Goal: Information Seeking & Learning: Compare options

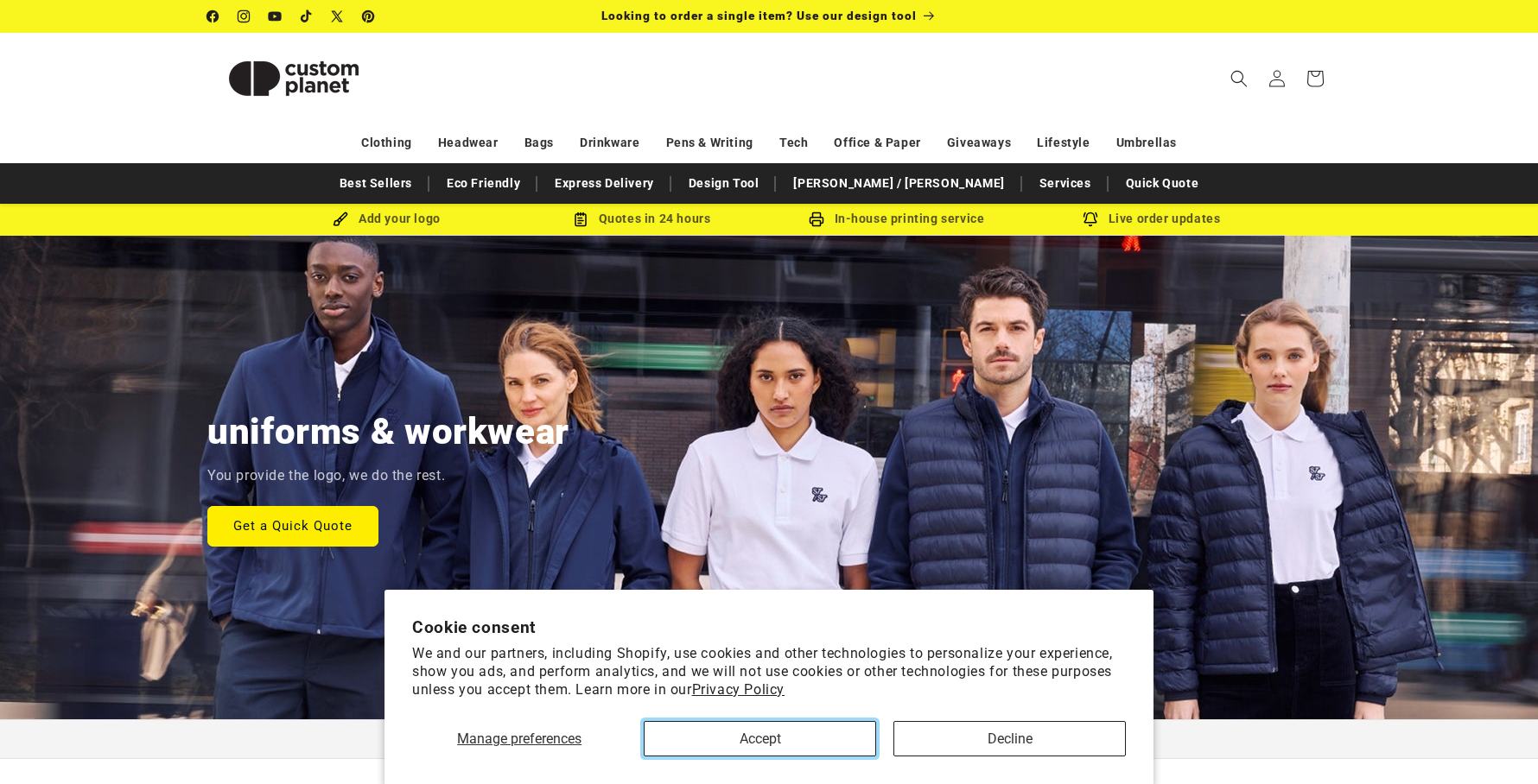
click at [837, 745] on button "Accept" at bounding box center [759, 739] width 232 height 35
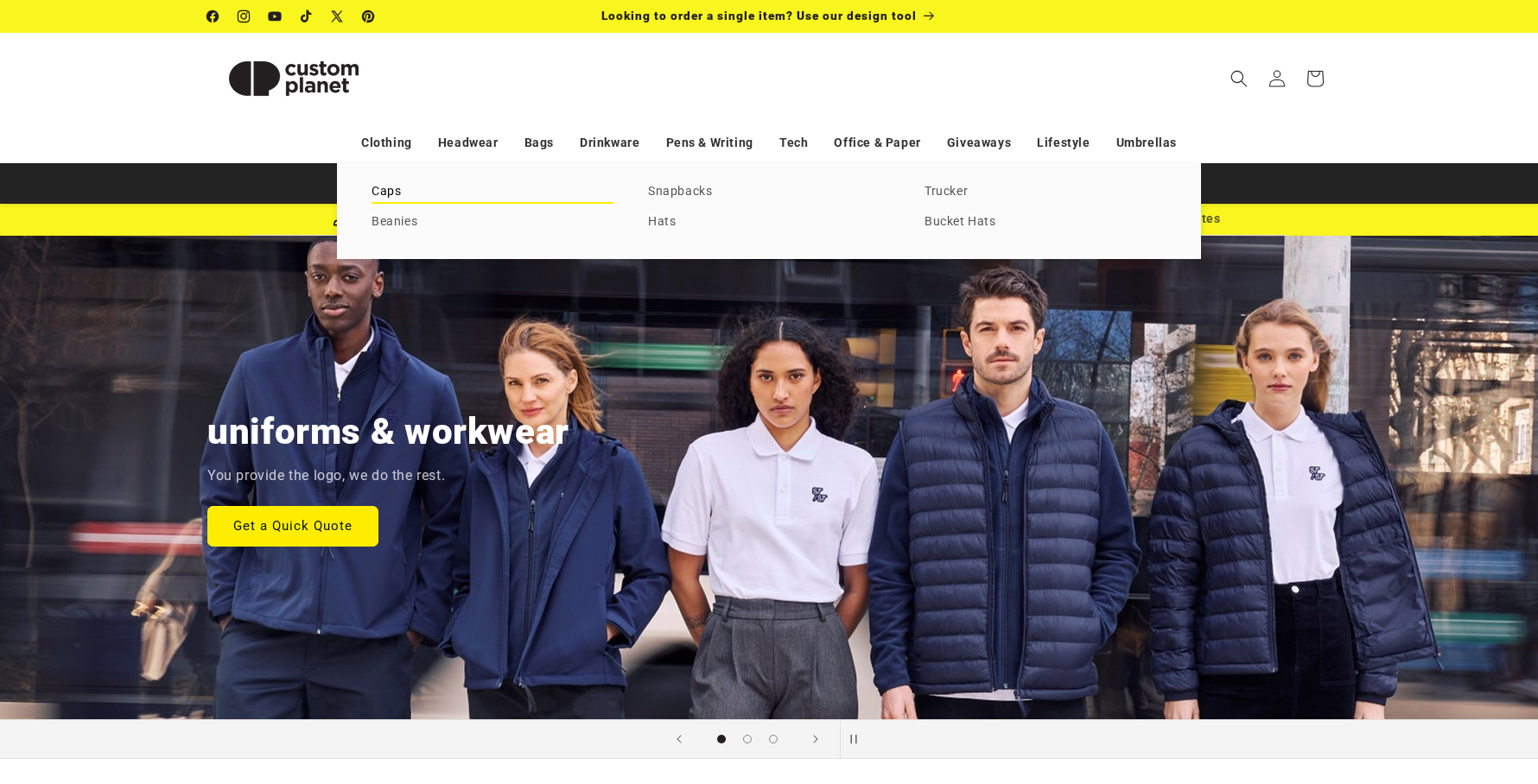
click at [398, 189] on link "Caps" at bounding box center [492, 192] width 242 height 23
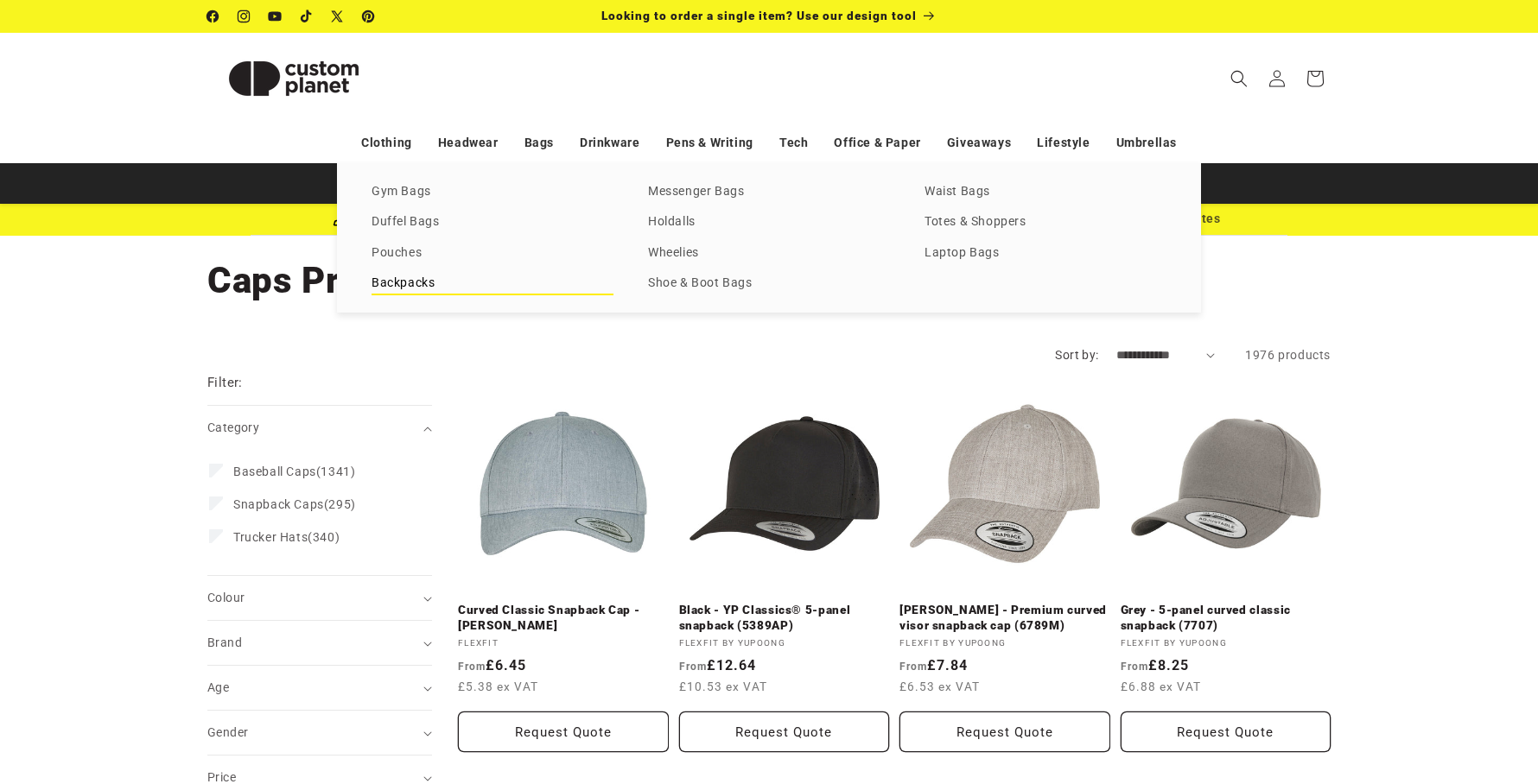
click at [423, 279] on link "Backpacks" at bounding box center [492, 283] width 242 height 23
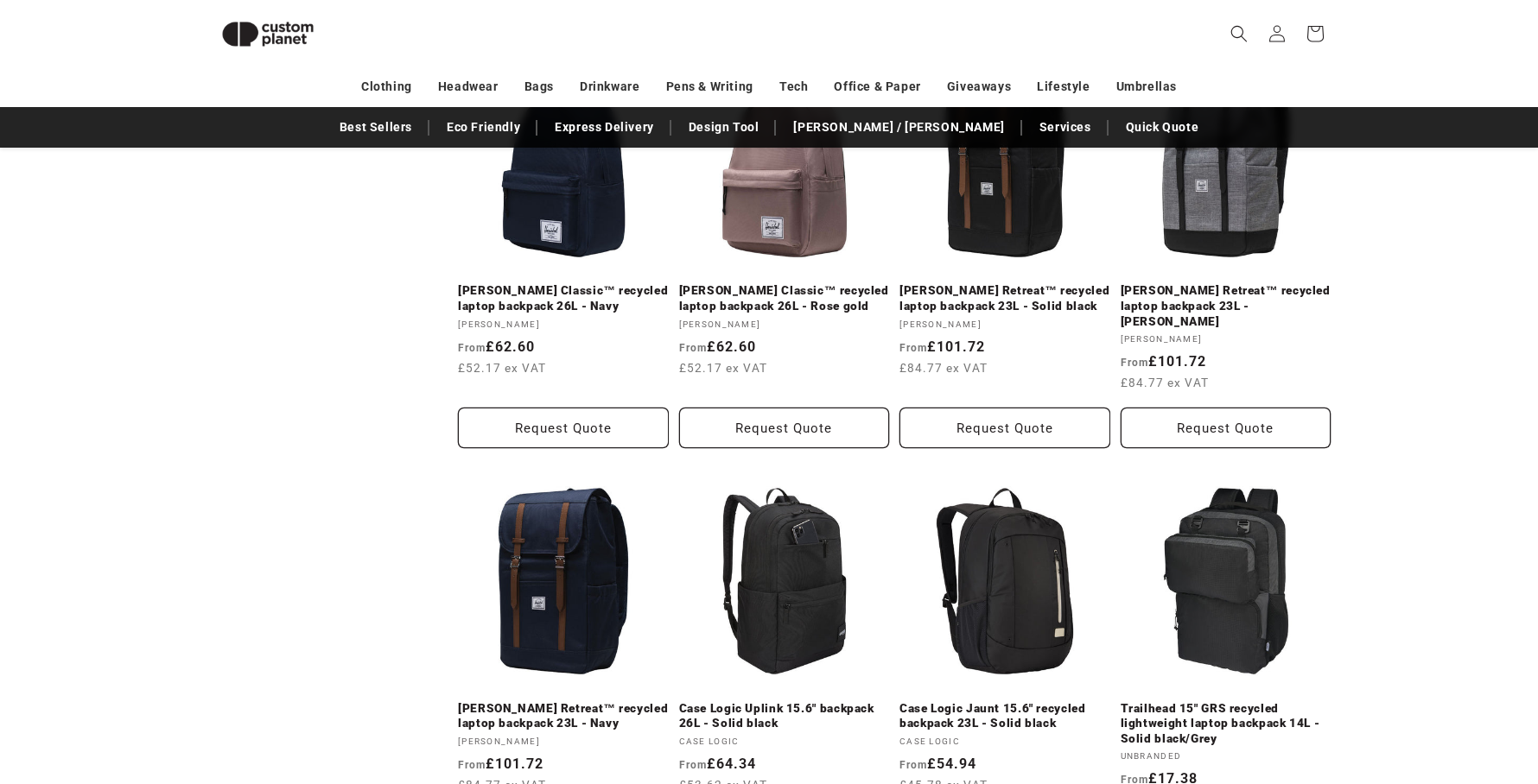
scroll to position [1784, 0]
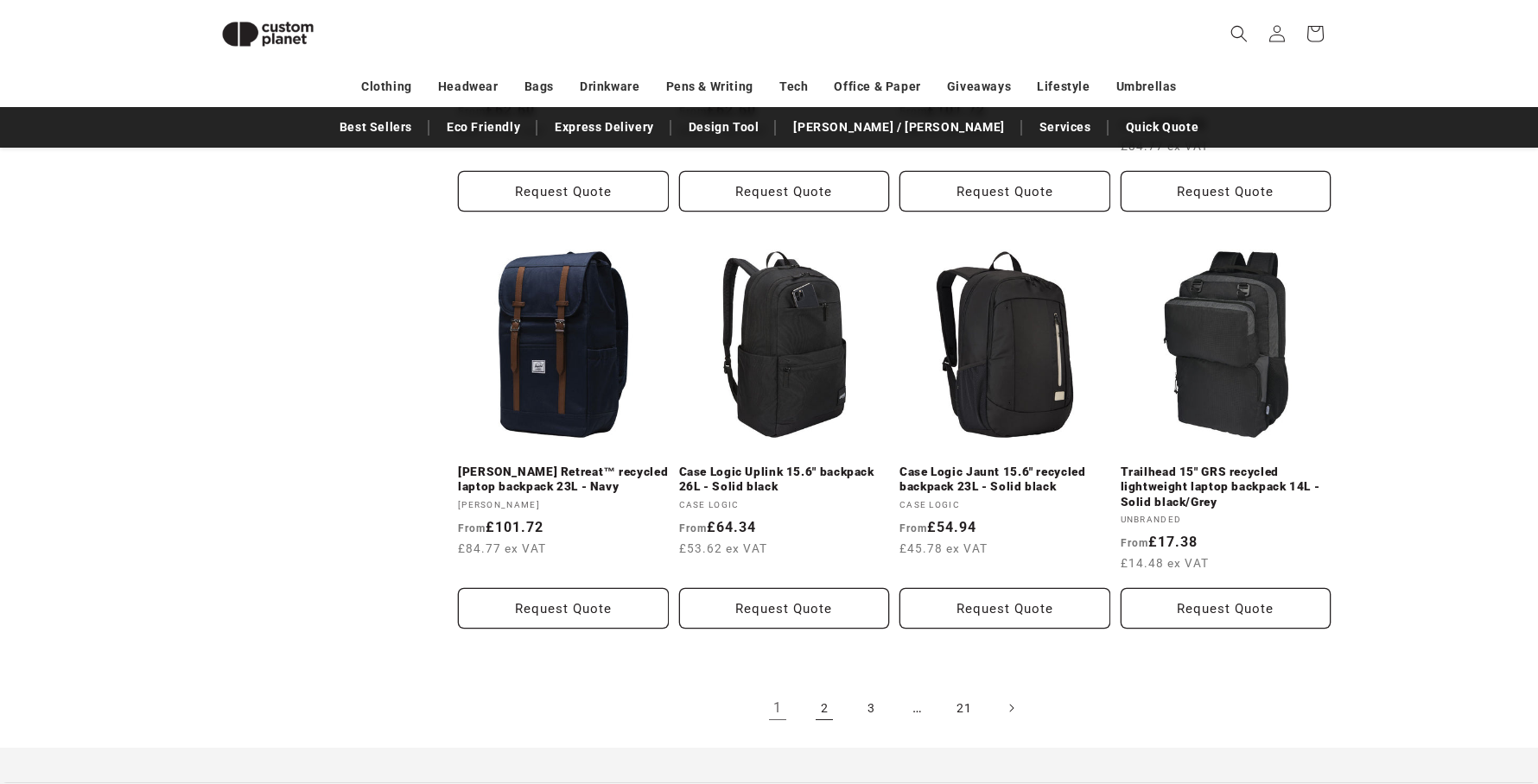
click at [817, 690] on link "2" at bounding box center [824, 707] width 38 height 38
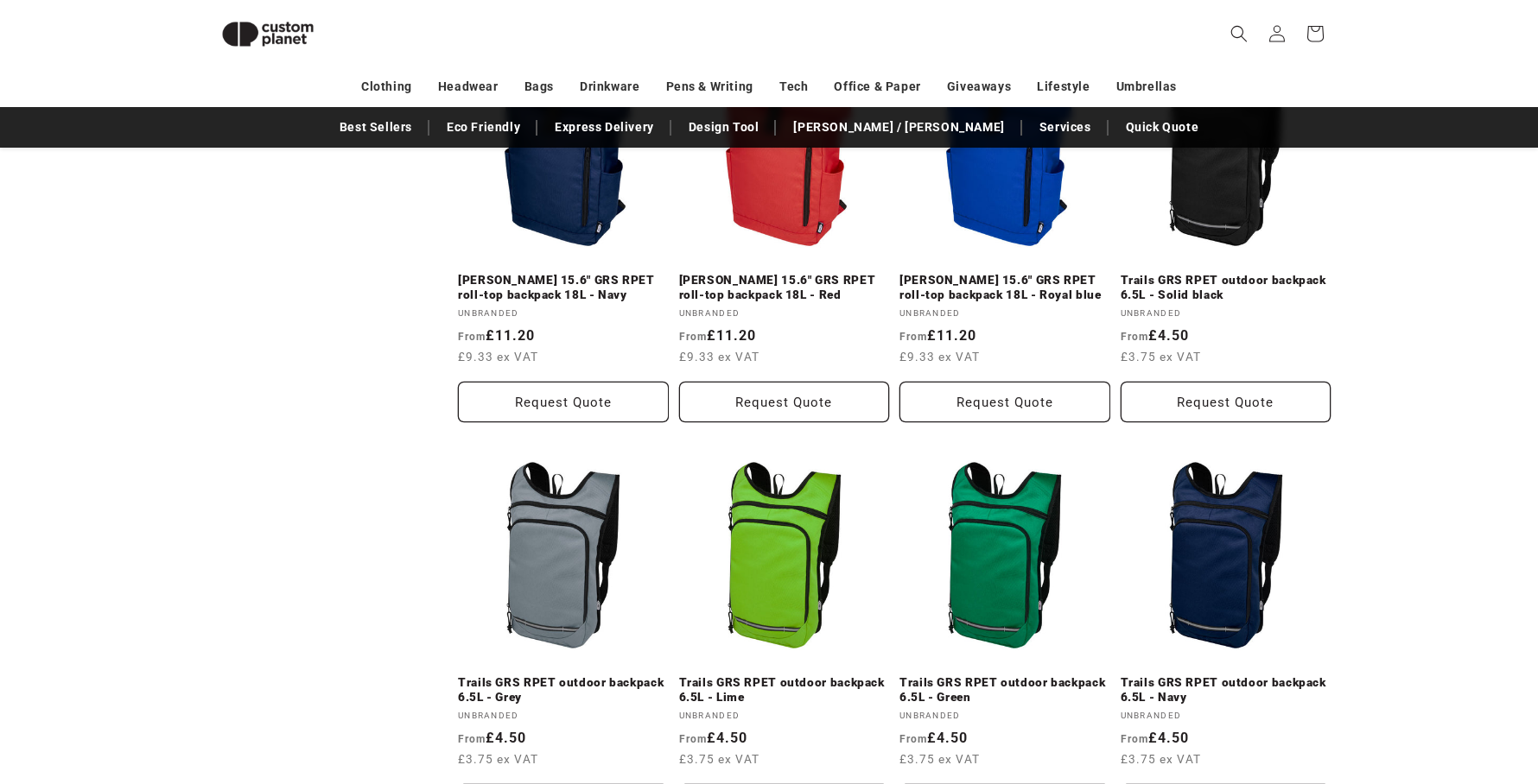
scroll to position [1835, 0]
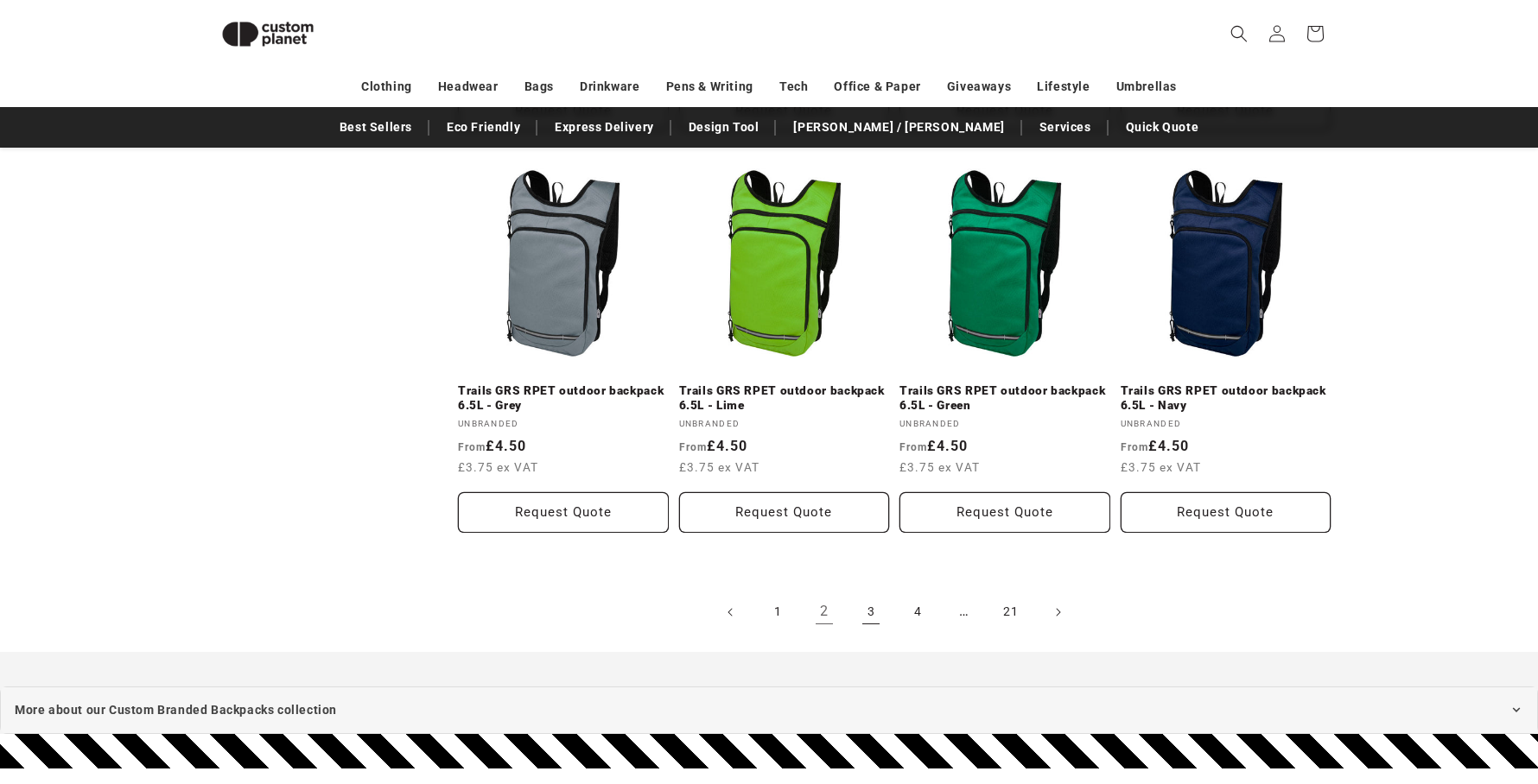
click at [871, 617] on link "3" at bounding box center [870, 612] width 38 height 38
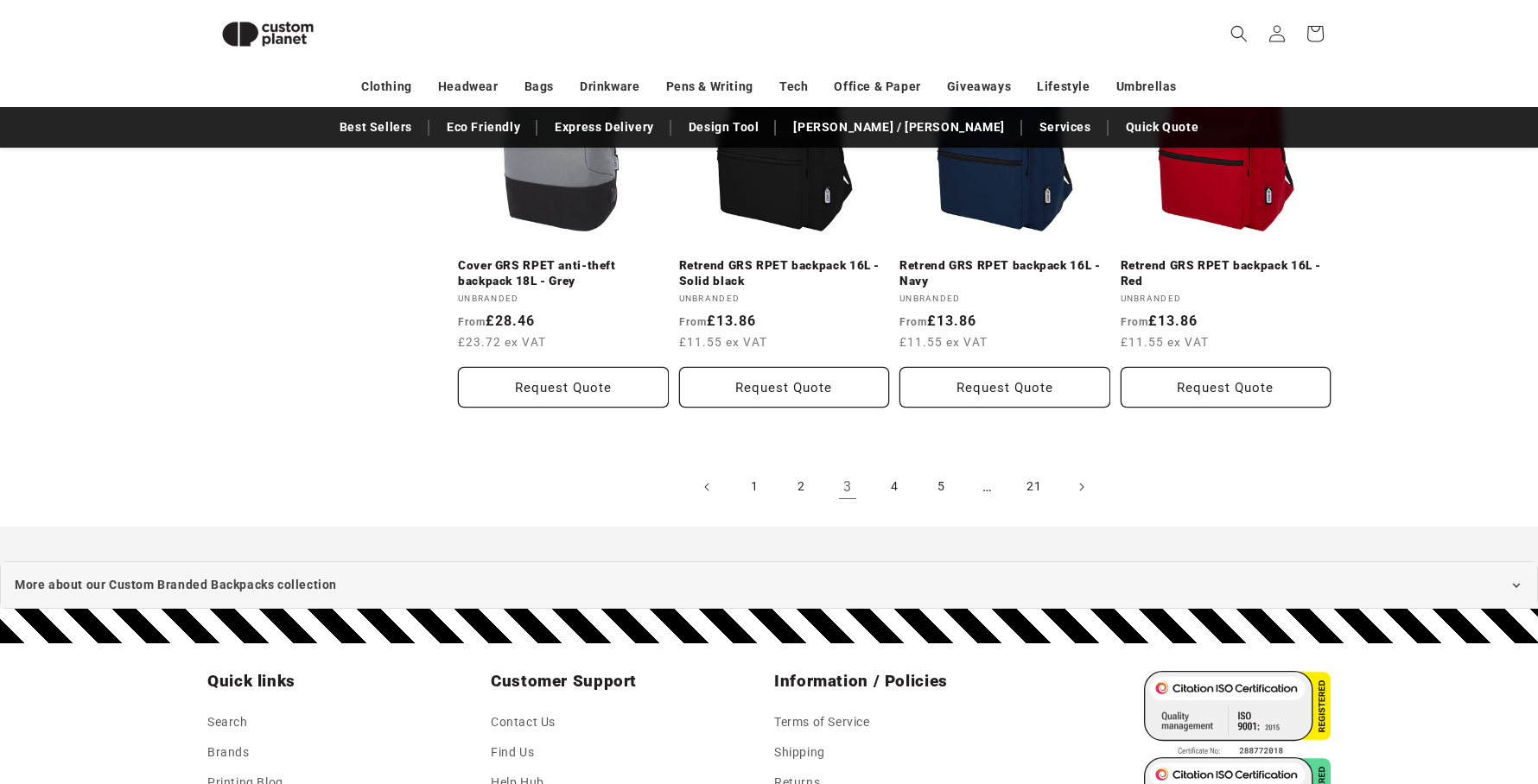
scroll to position [2035, 0]
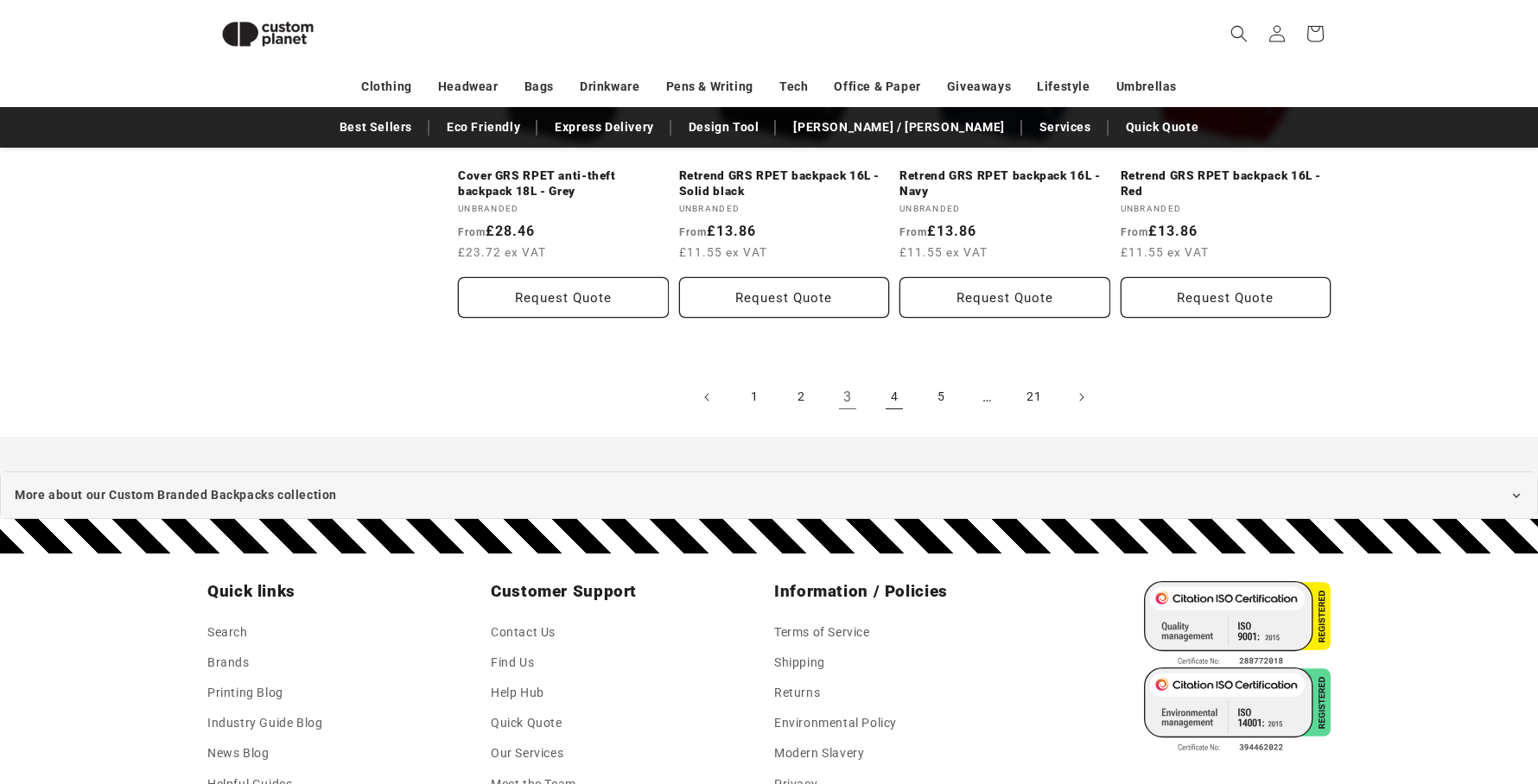
click at [895, 392] on link "4" at bounding box center [894, 397] width 38 height 38
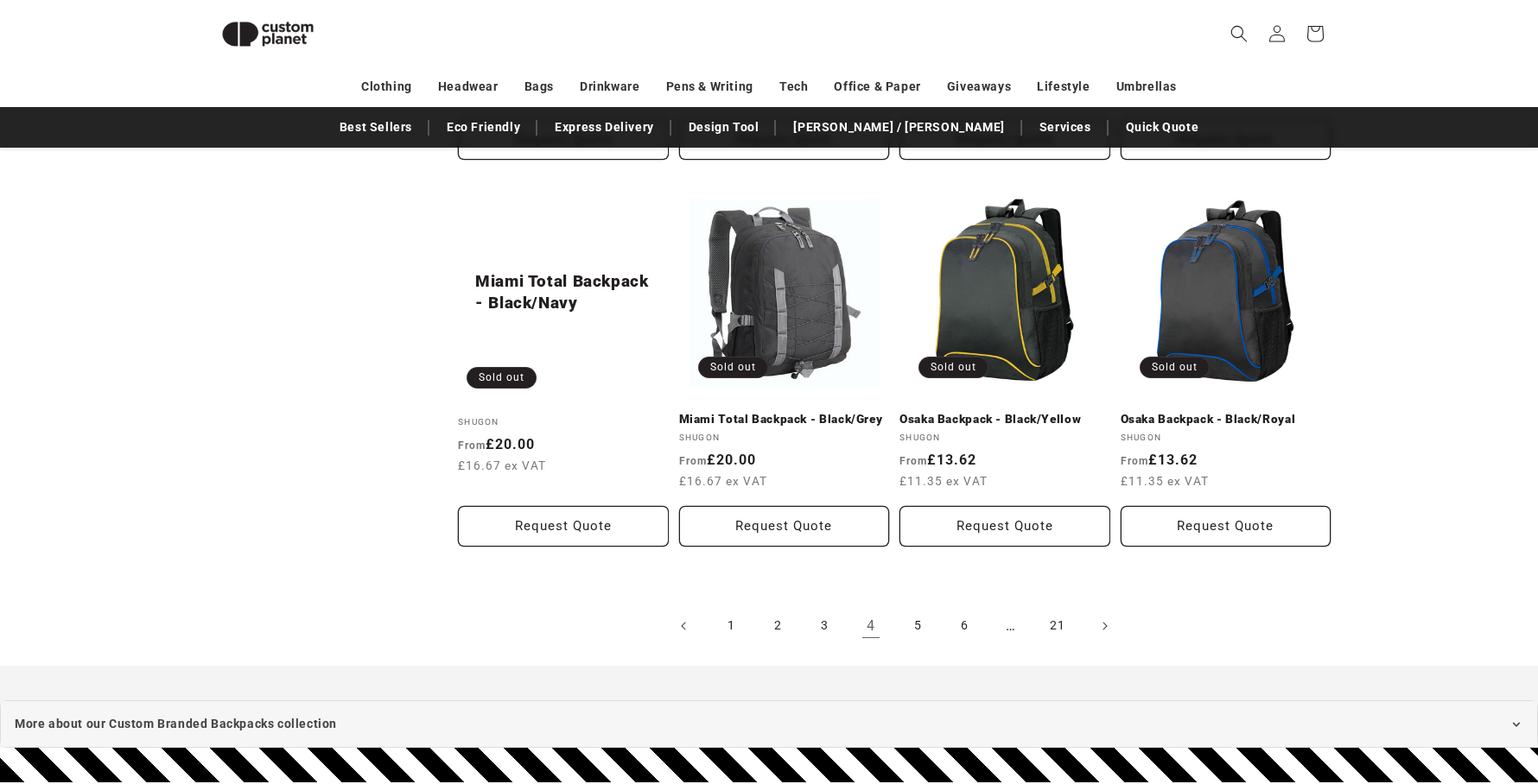
scroll to position [1883, 0]
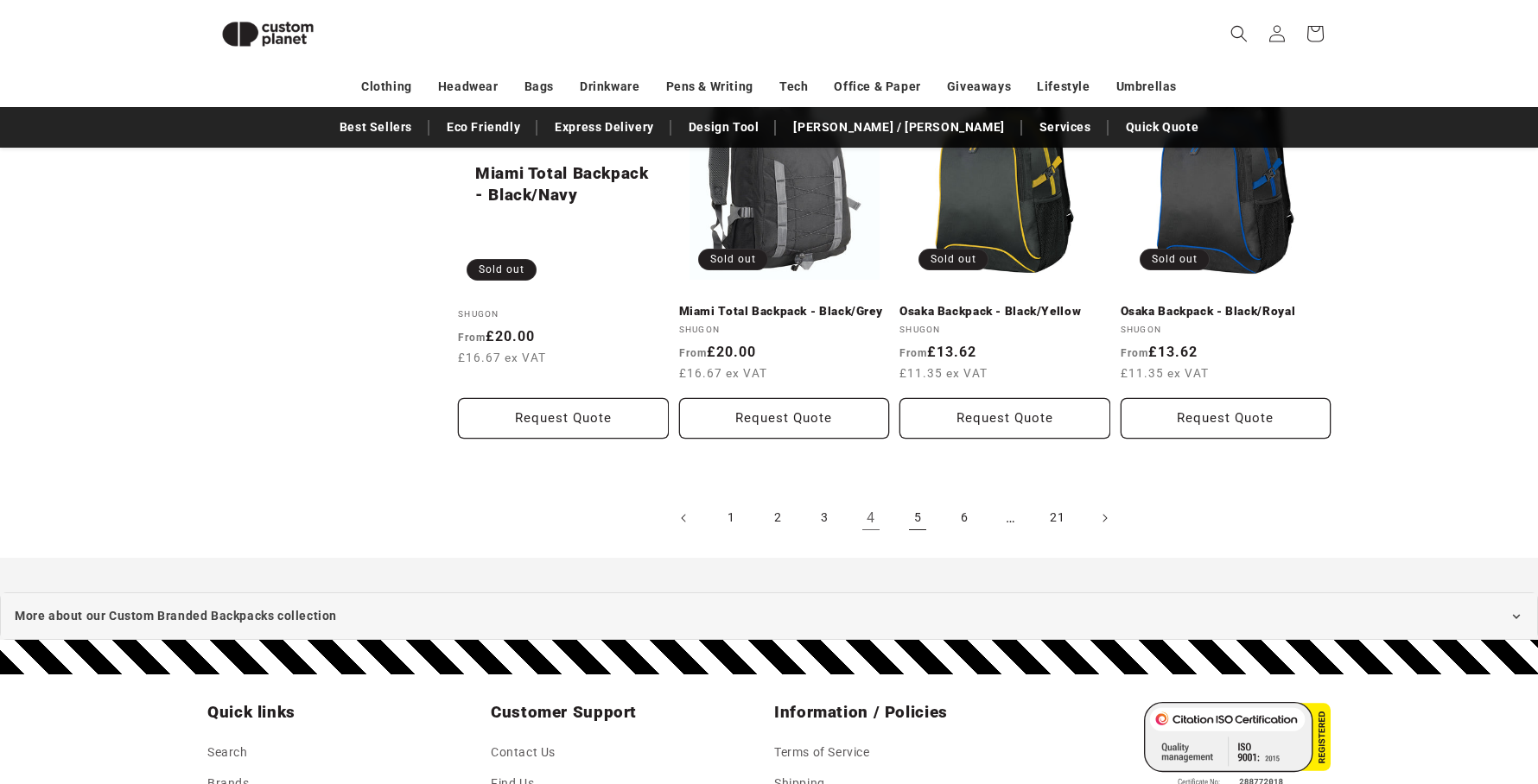
click at [919, 519] on link "5" at bounding box center [917, 518] width 38 height 38
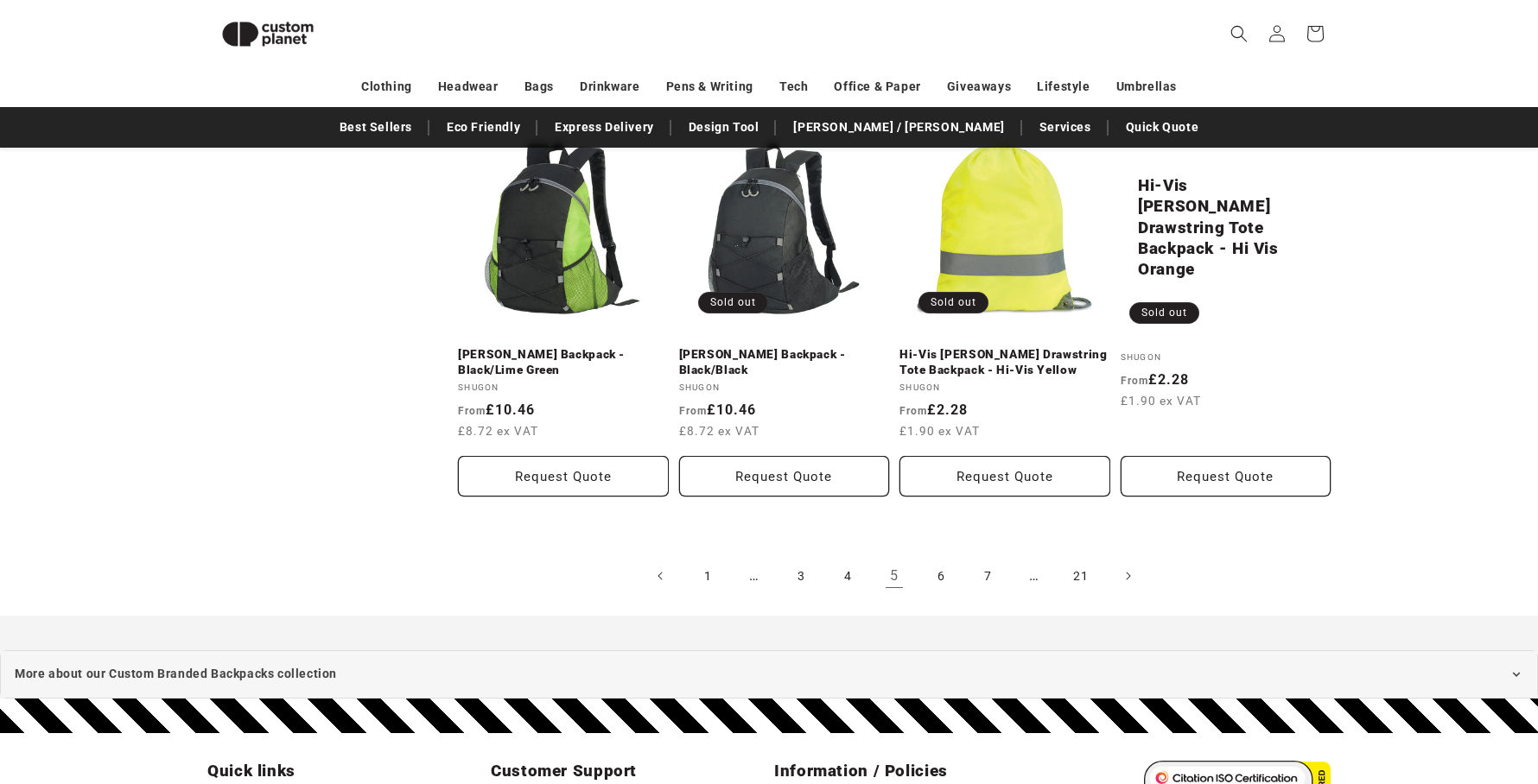
scroll to position [2041, 0]
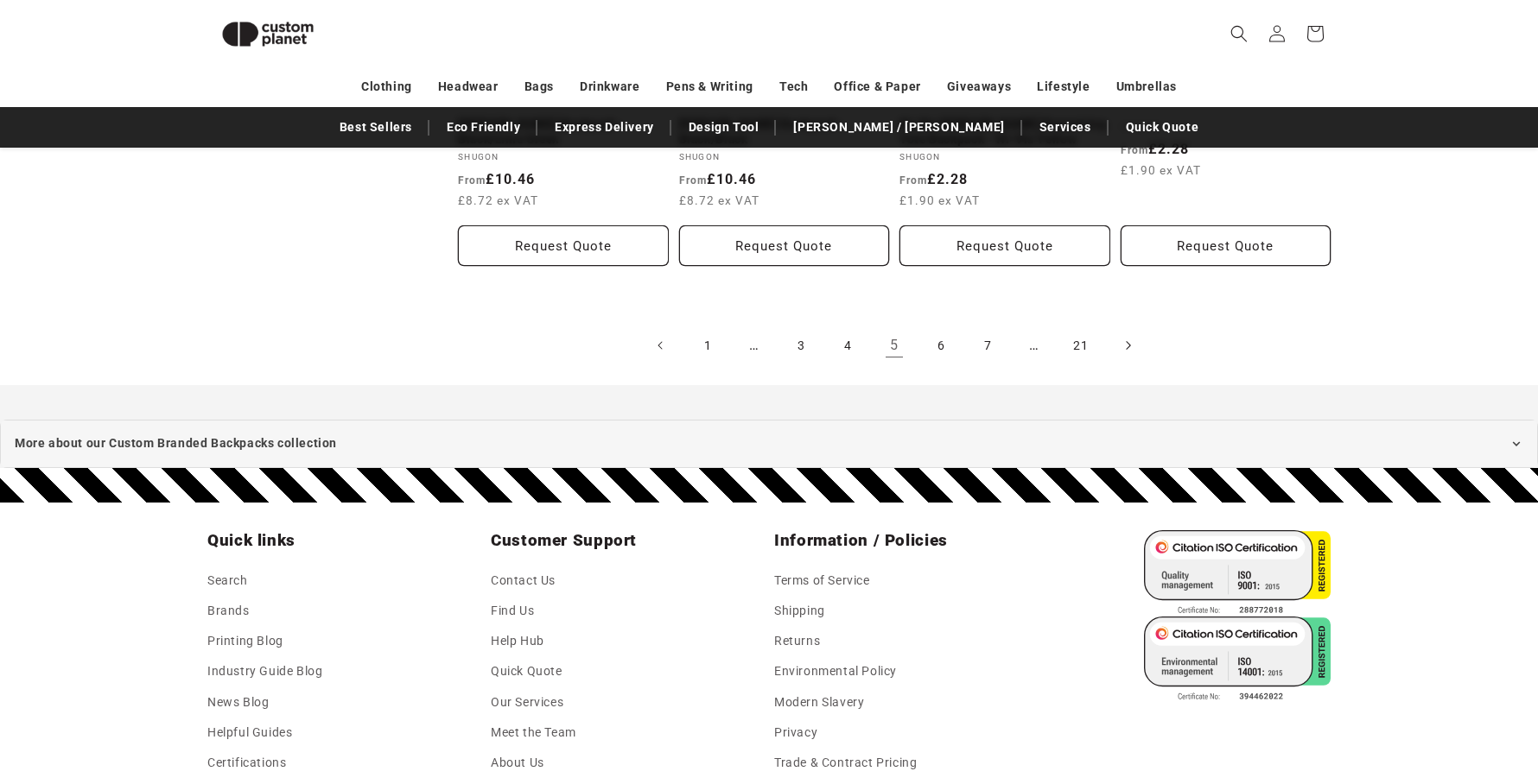
click at [1138, 364] on link "Next page" at bounding box center [1127, 345] width 38 height 38
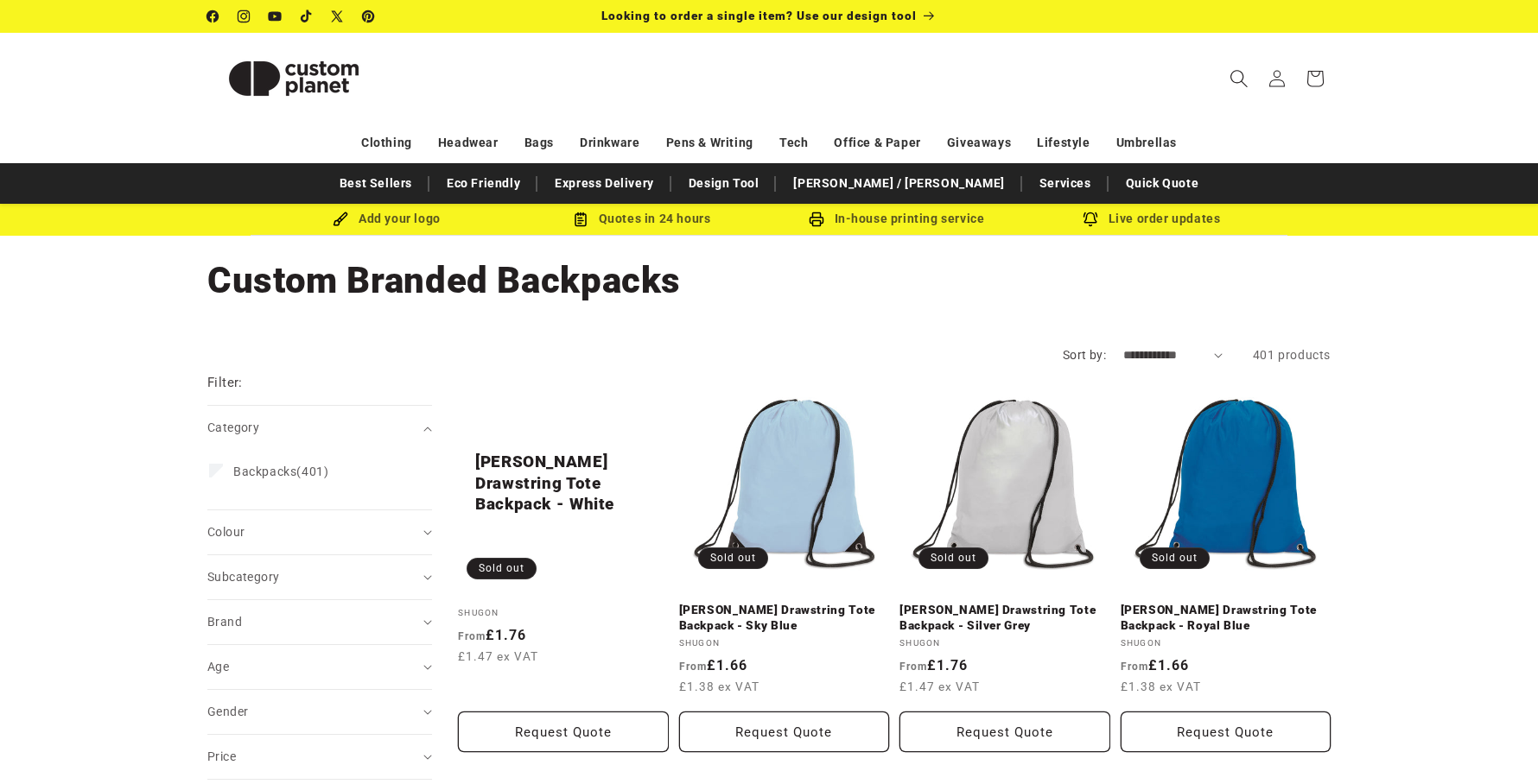
click at [1241, 74] on icon "Search" at bounding box center [1238, 78] width 19 height 19
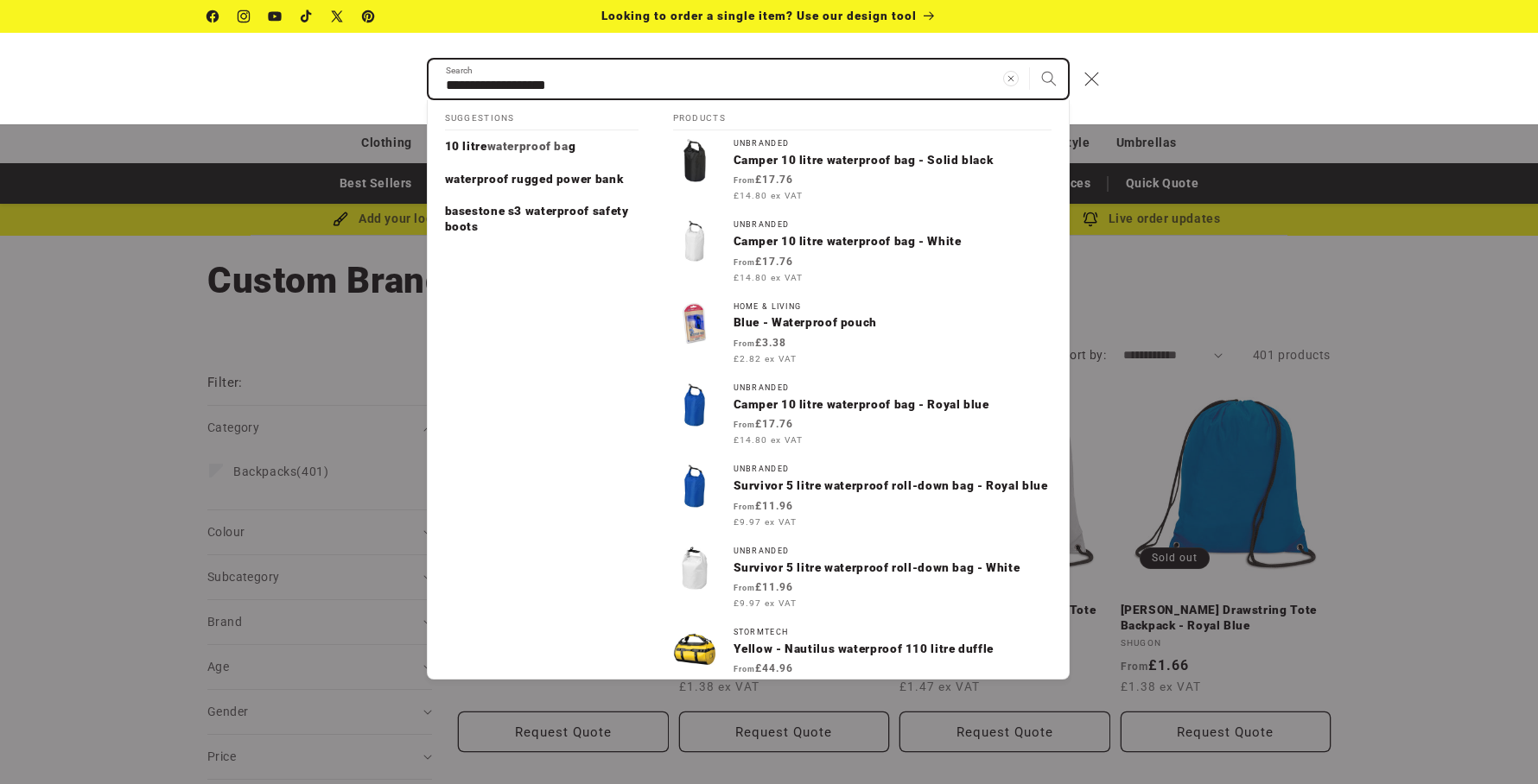
type input "**********"
click at [1030, 60] on button "Search" at bounding box center [1048, 78] width 38 height 38
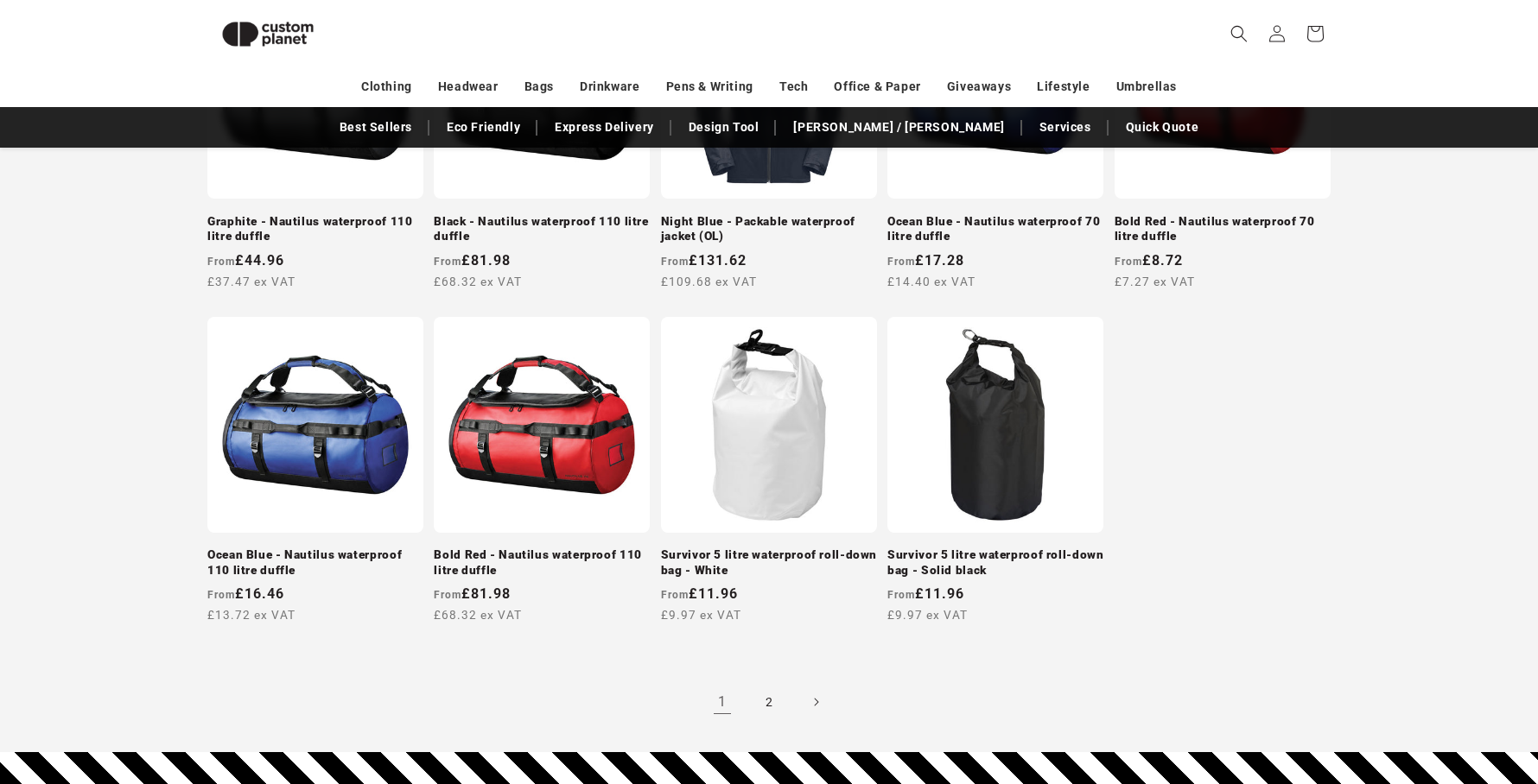
scroll to position [1479, 0]
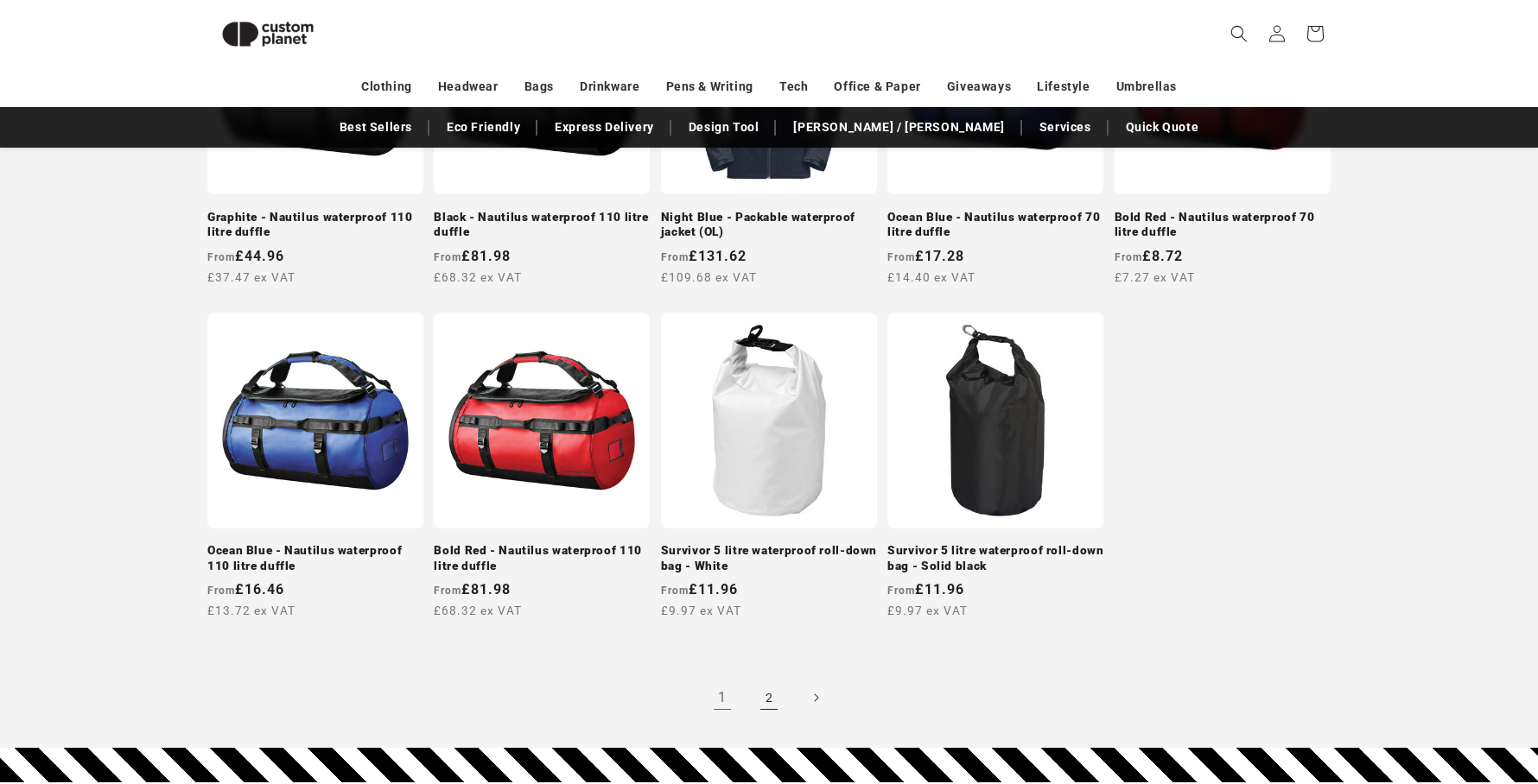
click at [770, 688] on link "2" at bounding box center [769, 698] width 38 height 38
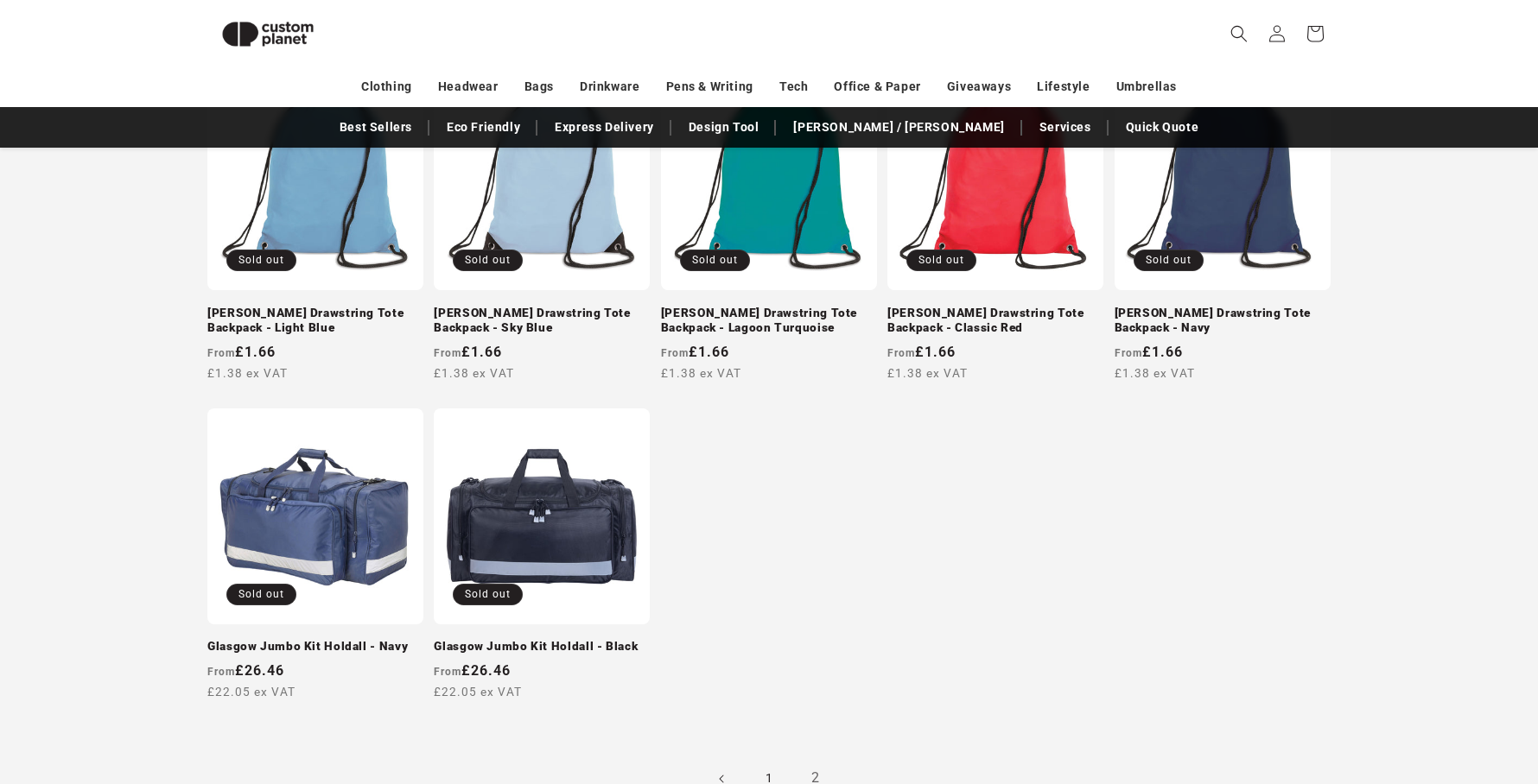
scroll to position [1323, 0]
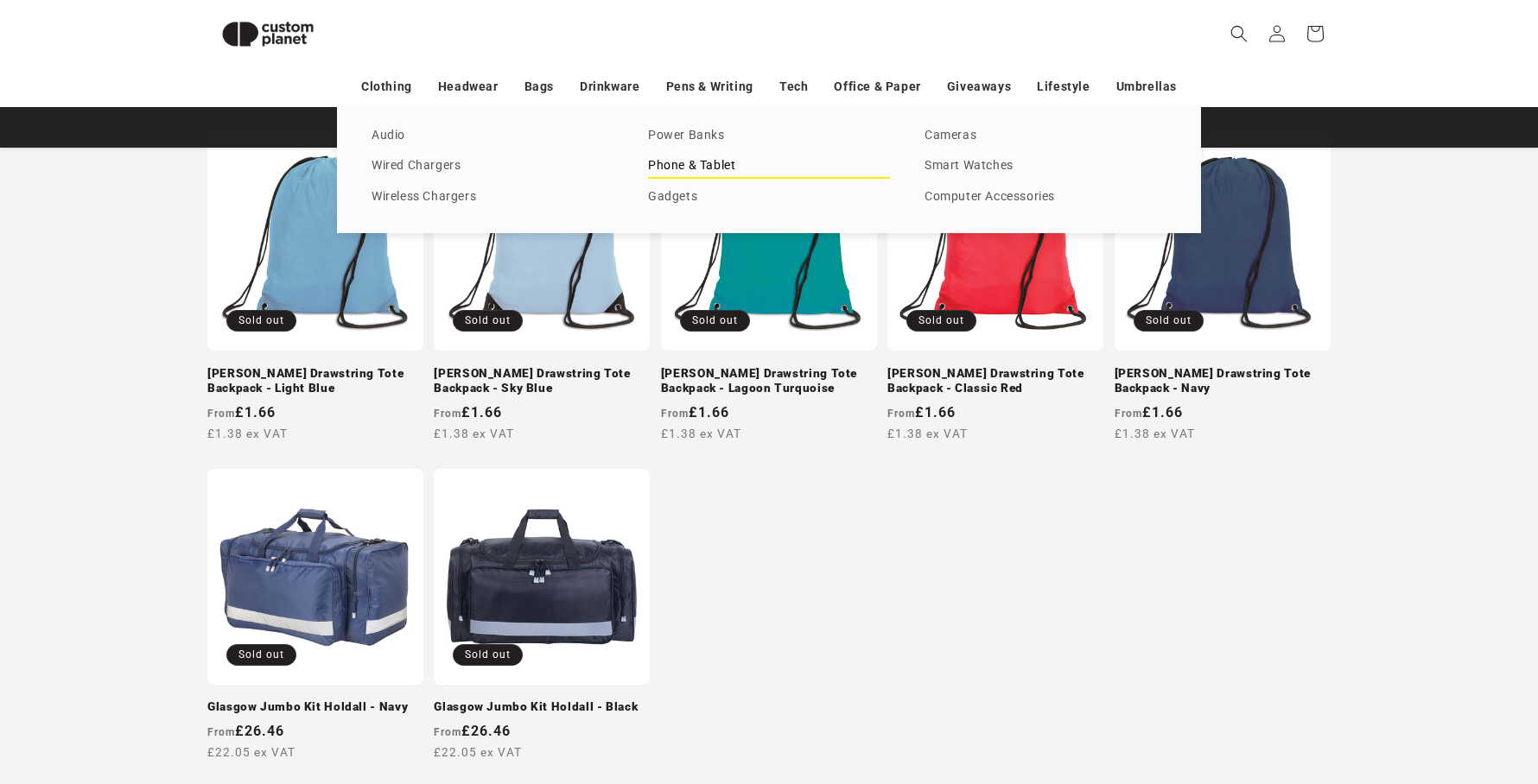
click at [710, 168] on link "Phone & Tablet" at bounding box center [769, 166] width 242 height 23
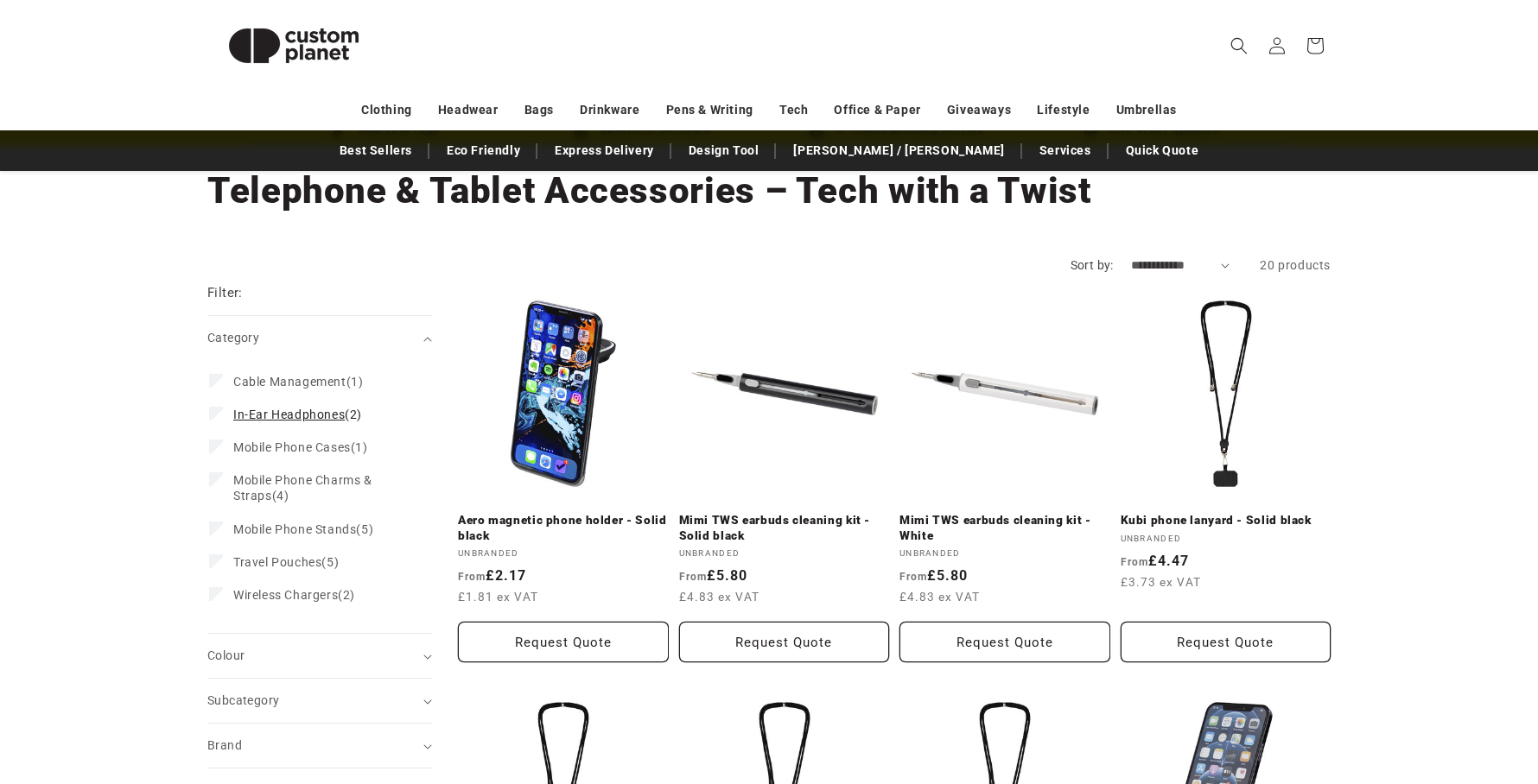
scroll to position [93, 0]
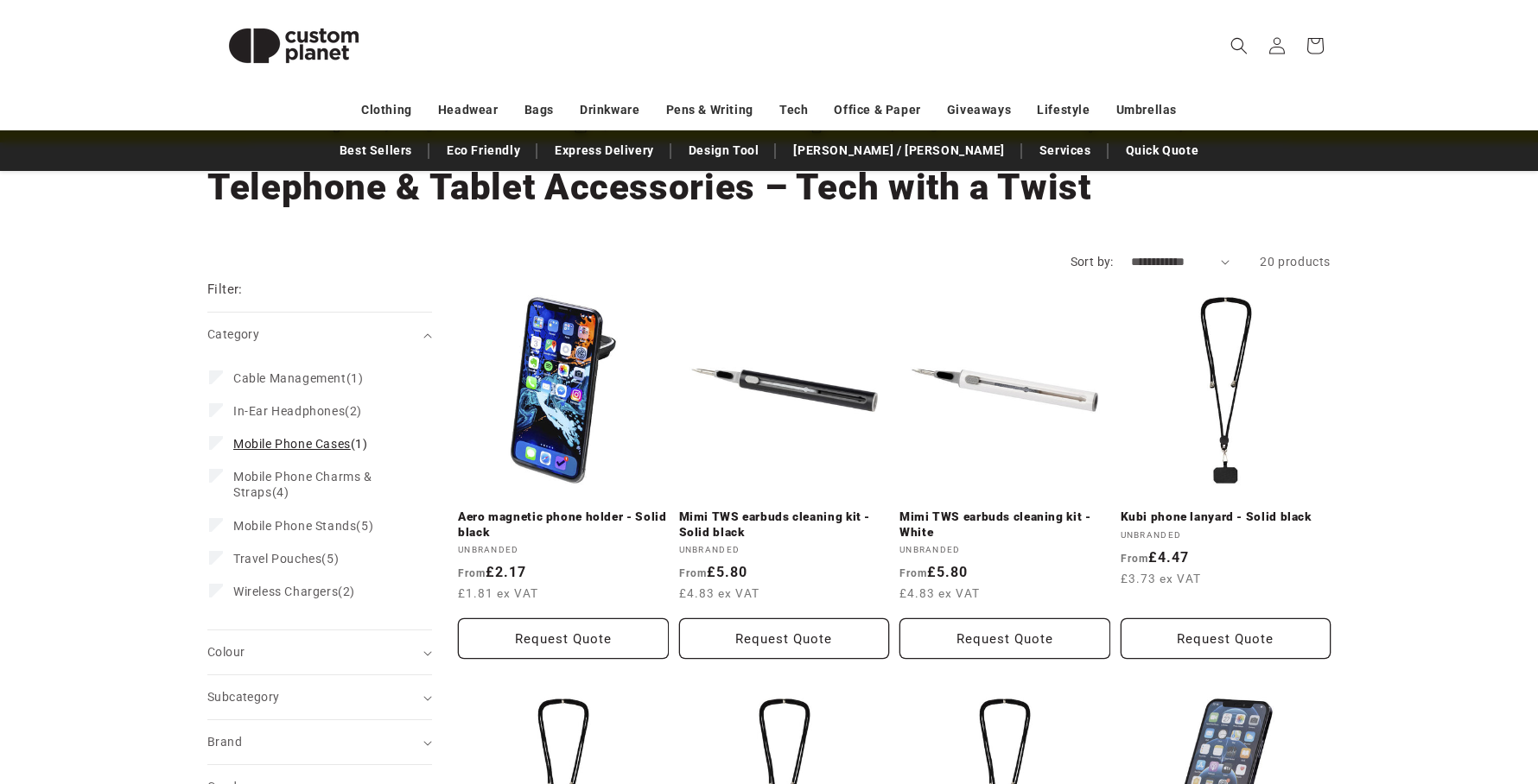
click at [328, 448] on span "Mobile Phone Cases" at bounding box center [291, 444] width 117 height 14
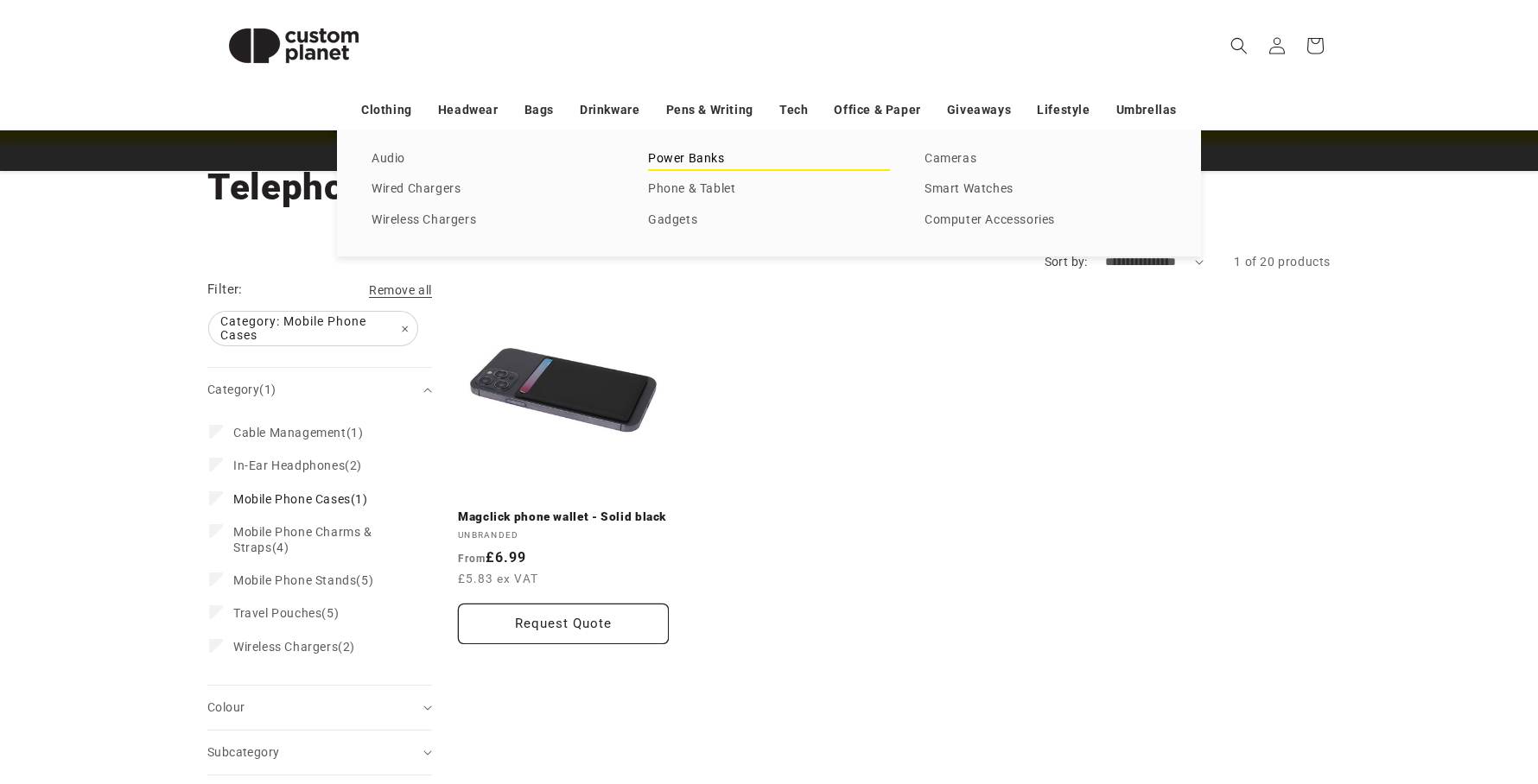
click at [705, 154] on link "Power Banks" at bounding box center [769, 159] width 242 height 23
